Goal: Task Accomplishment & Management: Manage account settings

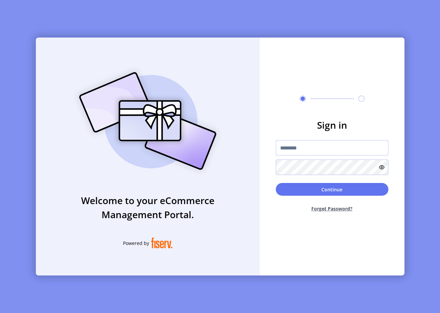
click at [316, 146] on input "text" at bounding box center [332, 147] width 113 height 15
type input "**********"
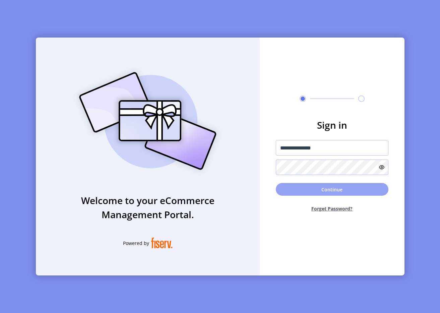
click at [320, 191] on button "Continue" at bounding box center [332, 189] width 113 height 13
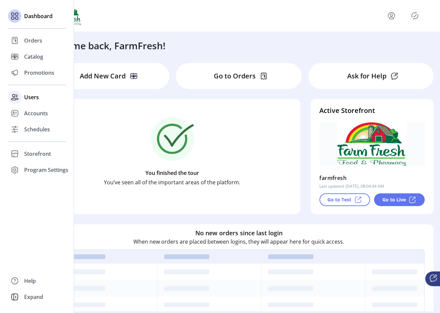
click at [10, 101] on icon at bounding box center [14, 97] width 11 height 11
click at [30, 99] on span "Users" at bounding box center [31, 97] width 15 height 8
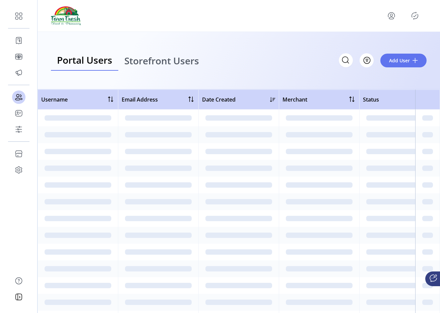
click at [174, 63] on span "Storefront Users" at bounding box center [161, 60] width 75 height 9
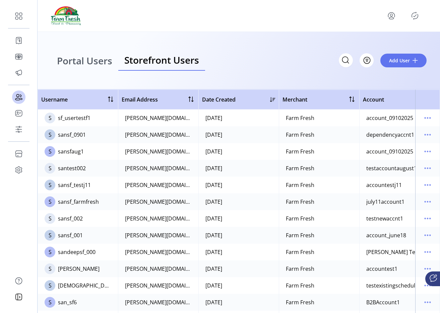
click at [82, 115] on div "sf_usertestf1" at bounding box center [74, 118] width 32 height 8
copy div "sf_usertestf1"
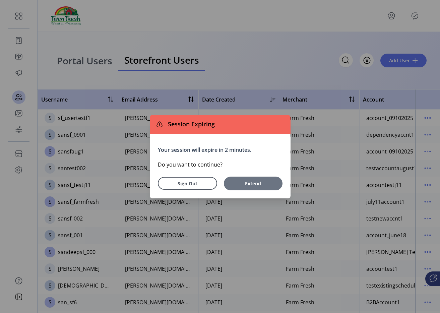
click at [247, 186] on span "Extend" at bounding box center [253, 183] width 52 height 7
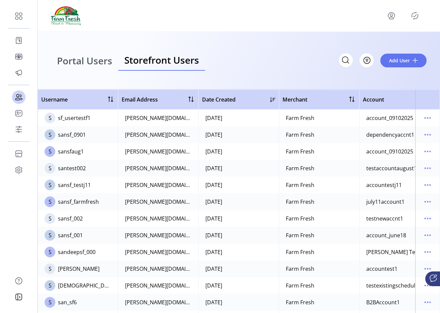
click at [94, 61] on span "Portal Users" at bounding box center [84, 60] width 55 height 9
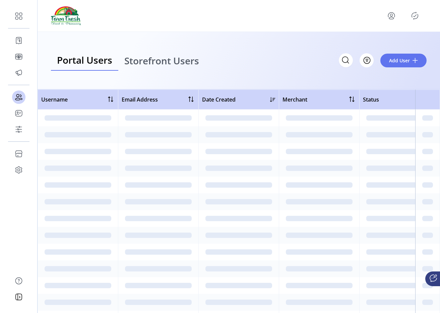
drag, startPoint x: 94, startPoint y: 61, endPoint x: 138, endPoint y: 61, distance: 44.2
click at [96, 61] on span "Portal Users" at bounding box center [84, 59] width 55 height 9
click at [246, 61] on div "Portal Users Storefront Users Filter Add User" at bounding box center [238, 60] width 375 height 21
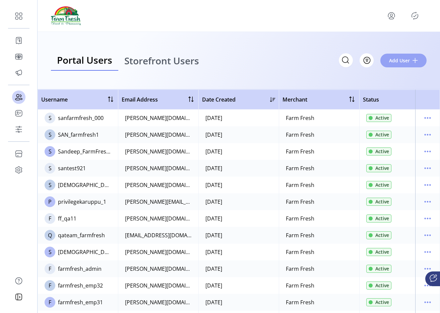
click at [390, 63] on span "Add User" at bounding box center [399, 60] width 21 height 7
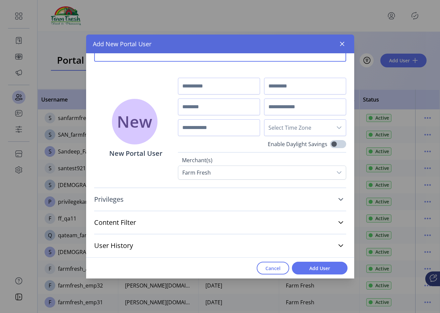
click at [183, 199] on link "Privileges" at bounding box center [220, 199] width 252 height 15
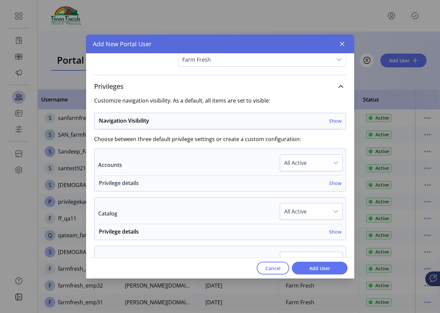
click at [334, 182] on h6 "Show" at bounding box center [335, 182] width 12 height 7
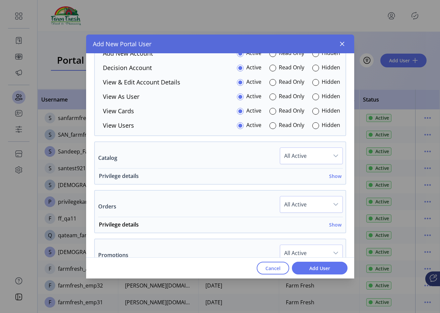
click at [329, 176] on h6 "Show" at bounding box center [335, 175] width 12 height 7
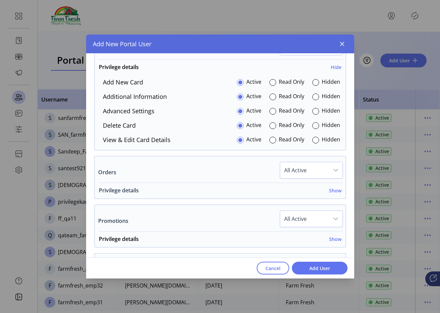
click at [330, 190] on h6 "Show" at bounding box center [335, 190] width 12 height 7
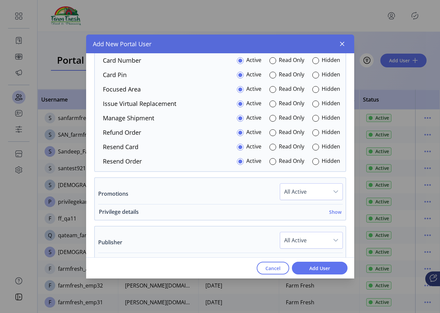
click at [330, 210] on h6 "Show" at bounding box center [335, 211] width 12 height 7
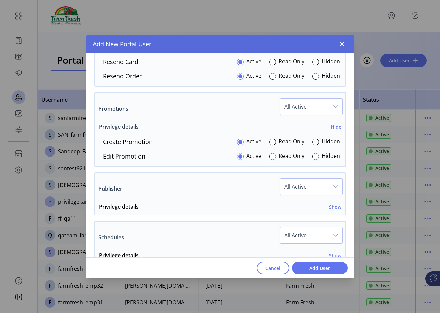
scroll to position [685, 0]
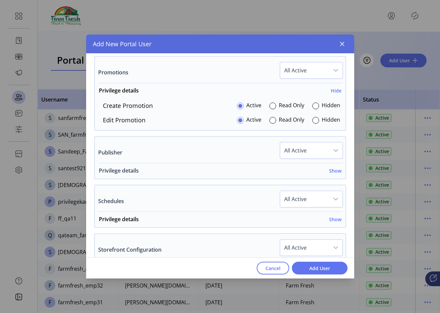
click at [330, 174] on div "Privilege details Show" at bounding box center [220, 172] width 242 height 12
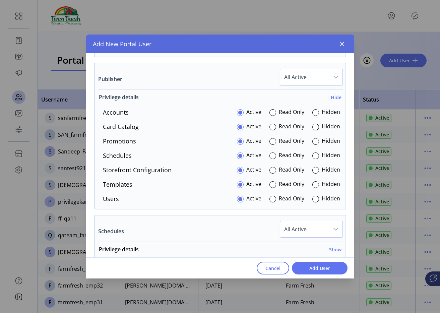
scroll to position [766, 0]
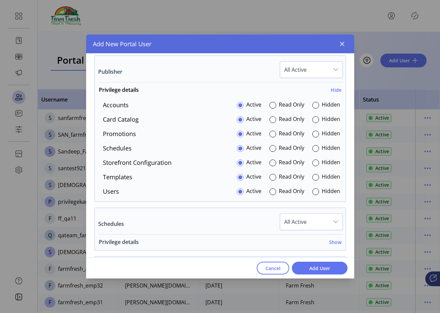
click at [329, 243] on h6 "Show" at bounding box center [335, 241] width 12 height 7
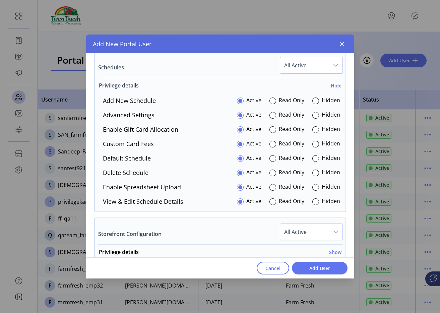
scroll to position [929, 0]
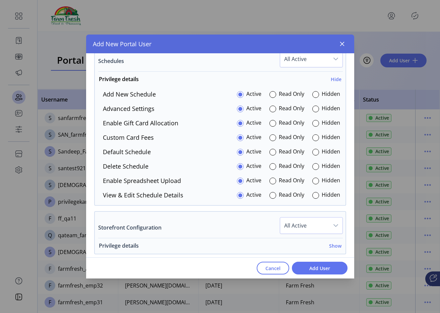
click at [331, 247] on h6 "Show" at bounding box center [335, 245] width 12 height 7
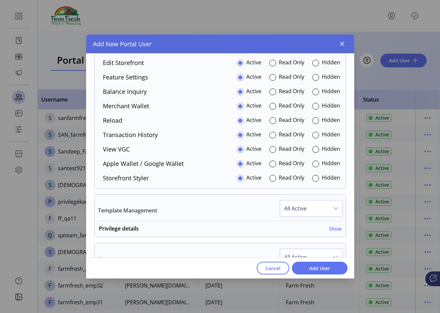
scroll to position [1216, 0]
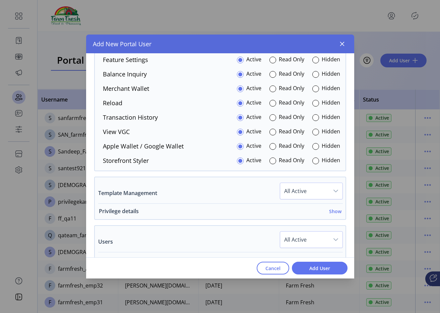
click at [329, 214] on h6 "Show" at bounding box center [335, 211] width 12 height 7
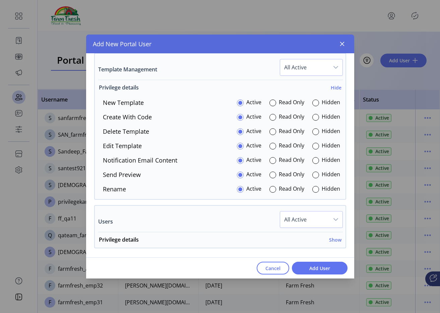
scroll to position [1347, 0]
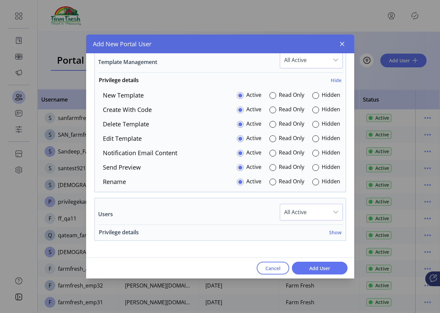
click at [336, 232] on h6 "Show" at bounding box center [335, 232] width 12 height 7
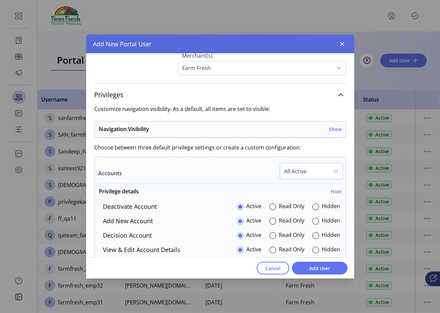
scroll to position [142, 0]
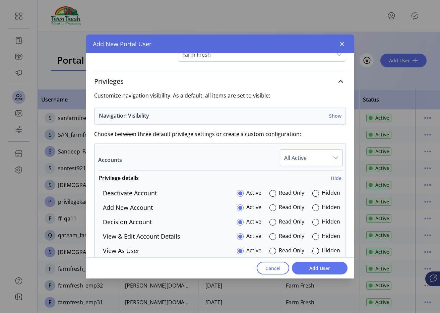
click at [329, 118] on h6 "Show" at bounding box center [335, 115] width 12 height 7
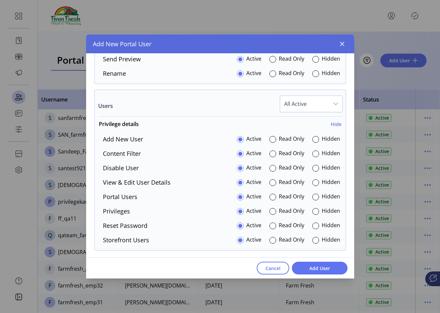
scroll to position [1677, 0]
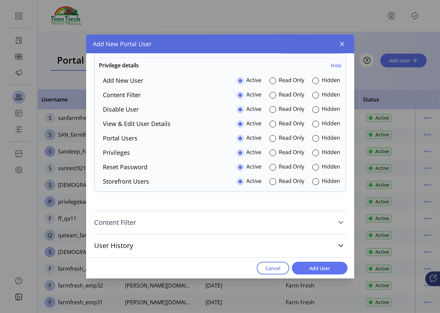
click at [236, 223] on link "Content Filter" at bounding box center [220, 222] width 252 height 15
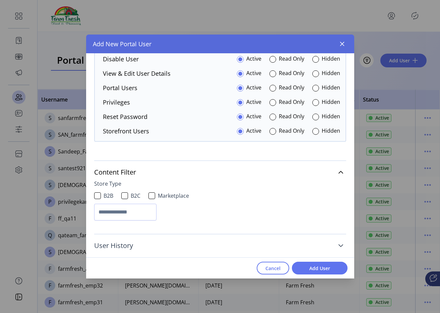
click at [223, 242] on link "User History" at bounding box center [220, 245] width 252 height 15
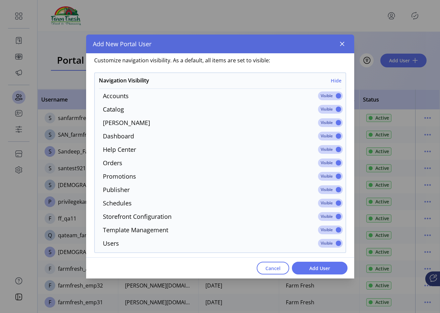
scroll to position [0, 0]
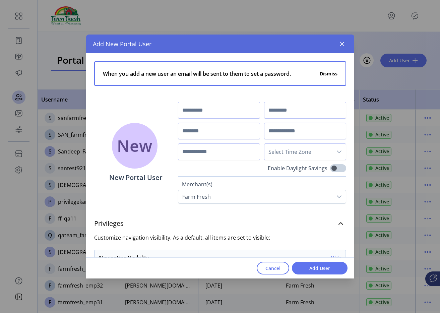
click at [321, 75] on button "Dismiss" at bounding box center [328, 73] width 18 height 7
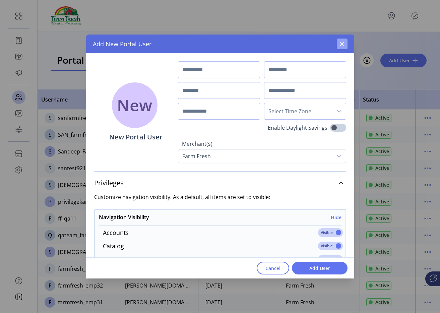
click at [344, 45] on icon "button" at bounding box center [341, 43] width 5 height 5
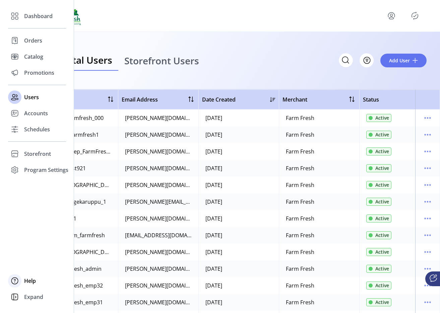
click at [26, 276] on div "Help" at bounding box center [37, 281] width 58 height 16
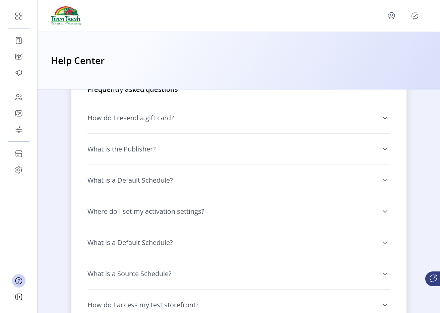
scroll to position [497, 0]
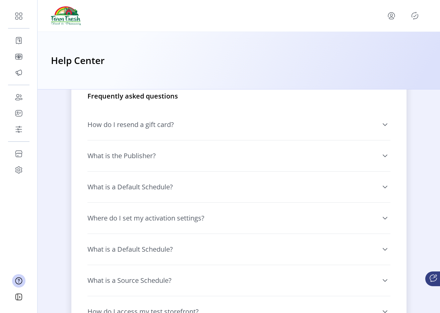
click at [174, 128] on link "How do I resend a gift card?" at bounding box center [238, 124] width 303 height 23
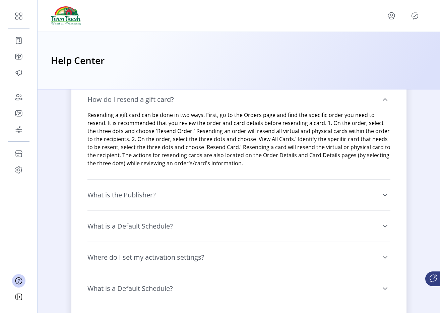
scroll to position [524, 0]
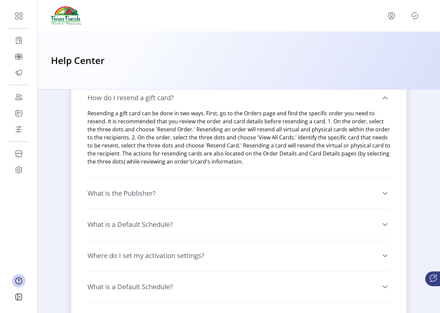
click at [156, 184] on link "What is the Publisher?" at bounding box center [238, 193] width 303 height 23
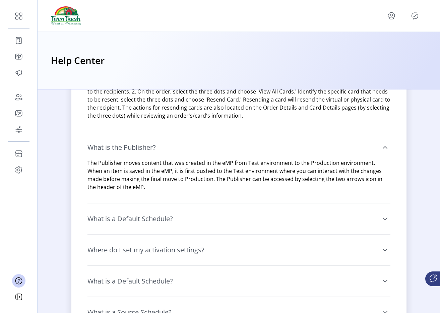
scroll to position [614, 0]
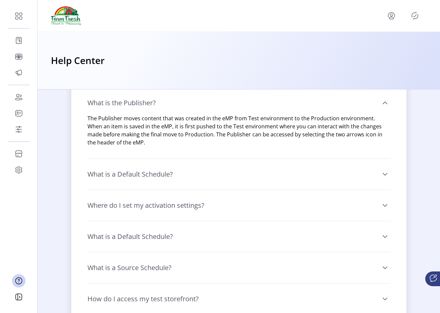
click at [154, 188] on div "What is a Default Schedule? When a schedule is set as the Default Schedule, tha…" at bounding box center [238, 173] width 303 height 31
click at [154, 183] on link "What is a Default Schedule?" at bounding box center [238, 174] width 303 height 23
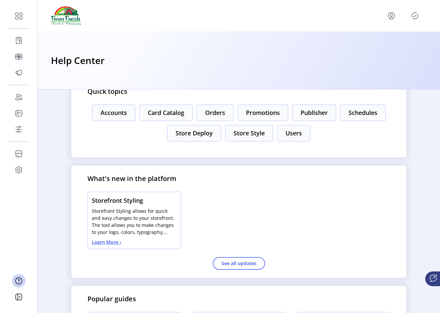
scroll to position [122, 0]
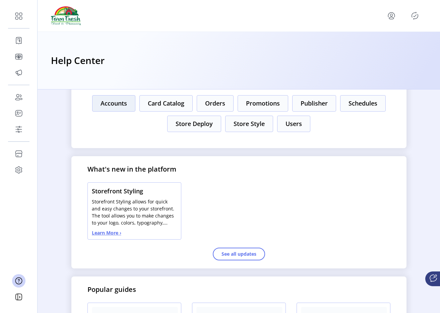
click at [112, 111] on button "Accounts" at bounding box center [113, 103] width 43 height 16
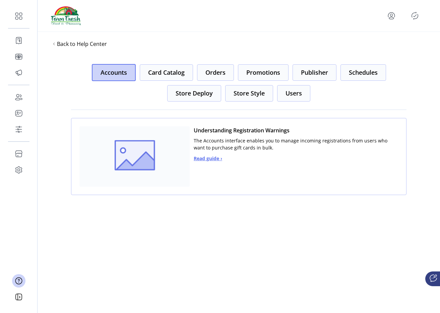
click at [210, 160] on span "Read guide ›" at bounding box center [208, 158] width 28 height 7
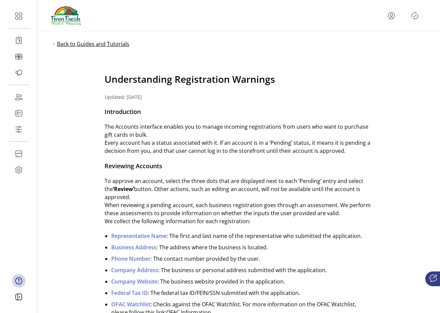
click at [114, 46] on span "Back to Guides and Tutorials" at bounding box center [93, 44] width 72 height 8
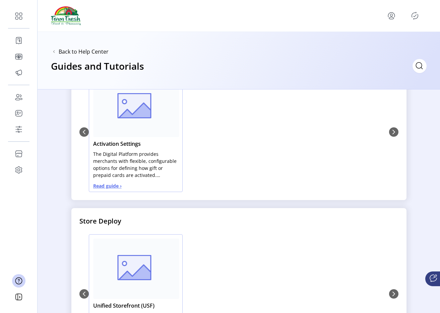
scroll to position [234, 0]
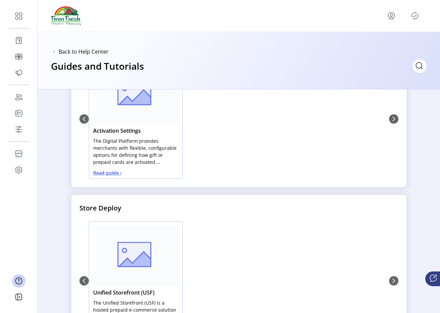
click at [96, 173] on span "Read guide ›" at bounding box center [107, 172] width 28 height 7
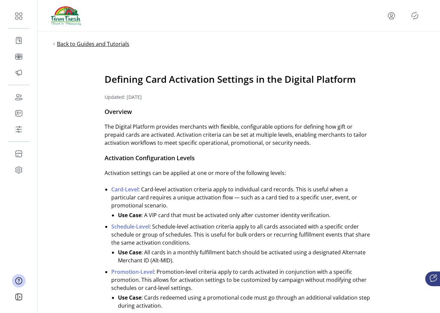
click at [92, 46] on span "Back to Guides and Tutorials" at bounding box center [93, 44] width 72 height 8
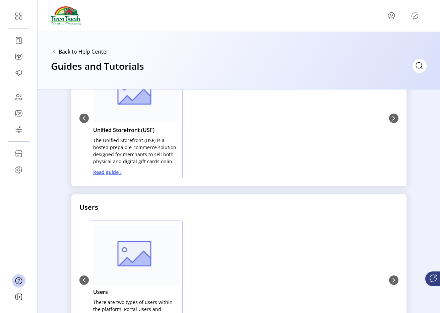
scroll to position [448, 0]
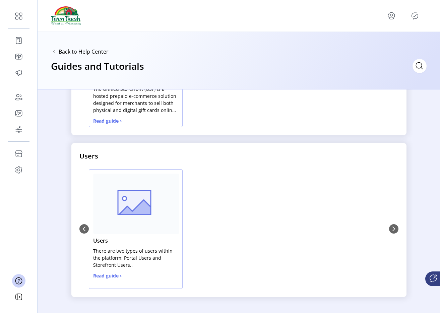
click at [118, 275] on span "Read guide ›" at bounding box center [107, 275] width 28 height 7
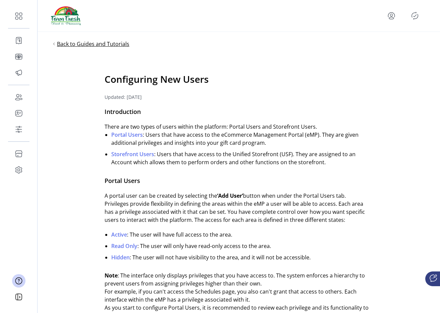
click at [106, 44] on span "Back to Guides and Tutorials" at bounding box center [93, 44] width 72 height 8
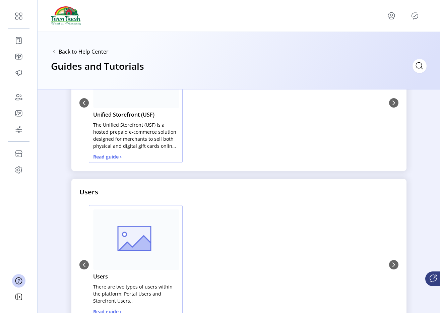
scroll to position [409, 0]
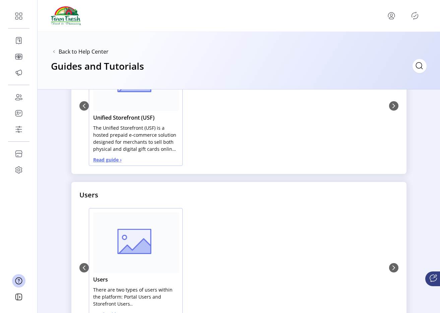
click at [111, 163] on div "Unified Storefront (USF) The Unified Storefront (USF) is a hosted prepaid e-com…" at bounding box center [136, 106] width 94 height 120
click at [112, 159] on span "Read guide ›" at bounding box center [107, 159] width 28 height 7
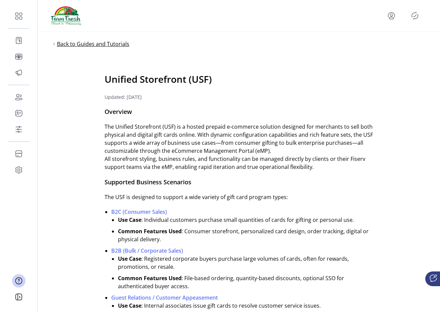
click at [91, 41] on span "Back to Guides and Tutorials" at bounding box center [93, 44] width 72 height 8
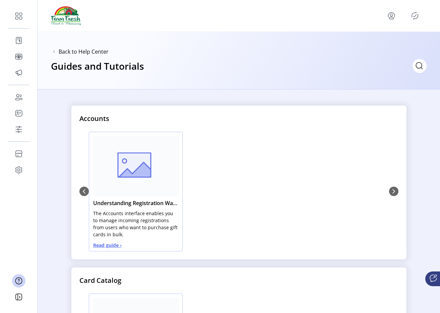
click at [95, 47] on div "Back to Help Center Guides and Tutorials" at bounding box center [239, 61] width 402 height 58
click at [95, 51] on span "Back to Help Center" at bounding box center [84, 52] width 50 height 8
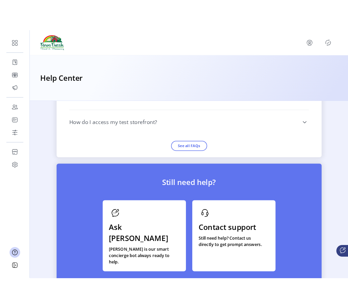
scroll to position [694, 0]
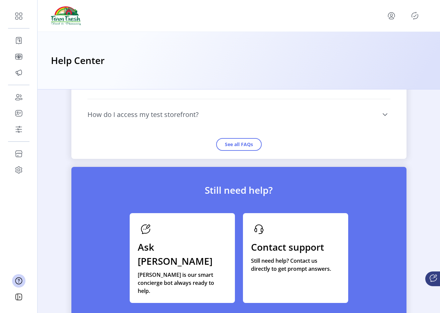
click at [199, 238] on div "Ask [PERSON_NAME] [PERSON_NAME] is our smart concierge bot always ready to help." at bounding box center [182, 258] width 105 height 90
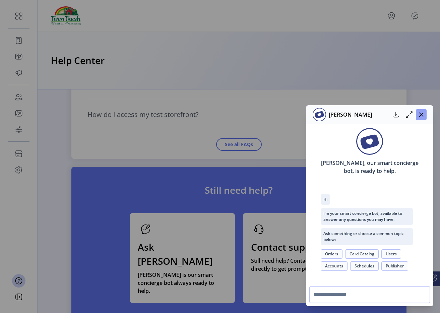
click at [423, 115] on icon "button" at bounding box center [420, 114] width 5 height 5
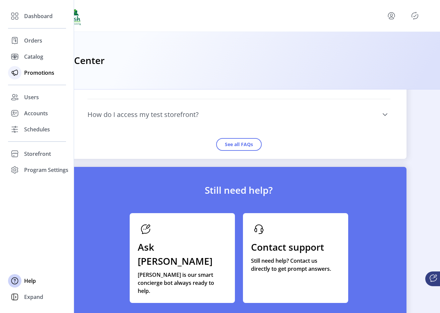
click at [35, 77] on div "Promotions" at bounding box center [37, 73] width 58 height 16
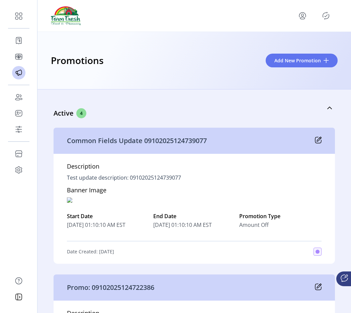
click at [305, 18] on icon "menu" at bounding box center [302, 18] width 5 height 2
click at [303, 15] on icon "menu" at bounding box center [302, 15] width 11 height 11
click at [291, 41] on span "Sign Out" at bounding box center [278, 42] width 50 height 5
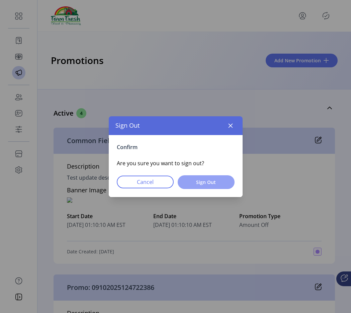
click at [200, 182] on span "Sign Out" at bounding box center [207, 181] width 40 height 7
